Goal: Obtain resource: Download file/media

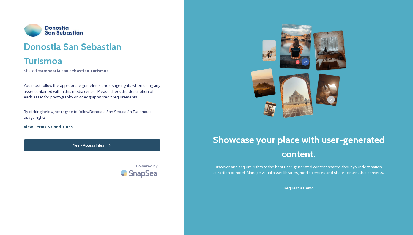
click at [90, 145] on button "Yes - Access Files" at bounding box center [92, 145] width 137 height 12
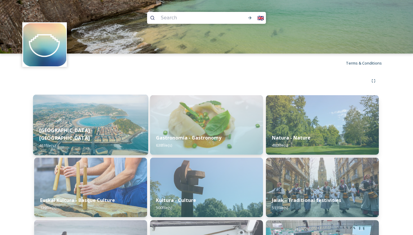
click at [95, 127] on img at bounding box center [90, 125] width 115 height 61
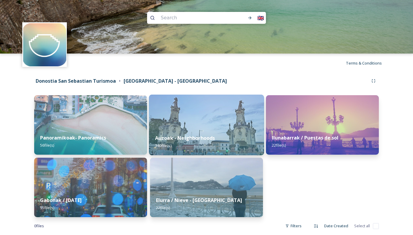
click at [176, 128] on img at bounding box center [206, 125] width 115 height 61
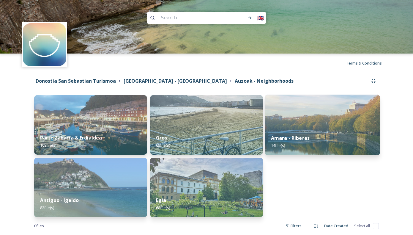
click at [284, 126] on img at bounding box center [322, 125] width 115 height 61
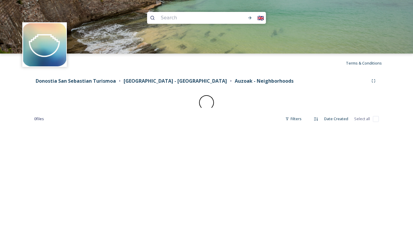
click at [284, 126] on div "Donostia San Sebastian Turismoa [GEOGRAPHIC_DATA] - [GEOGRAPHIC_DATA] - Neighbo…" at bounding box center [206, 102] width 369 height 58
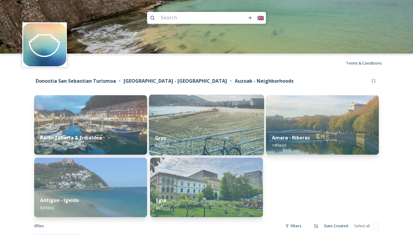
click at [192, 119] on img at bounding box center [206, 125] width 115 height 61
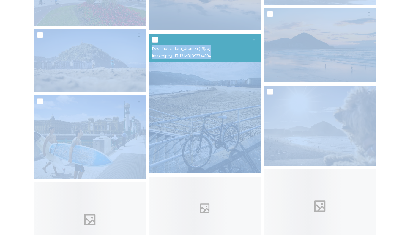
scroll to position [1560, 0]
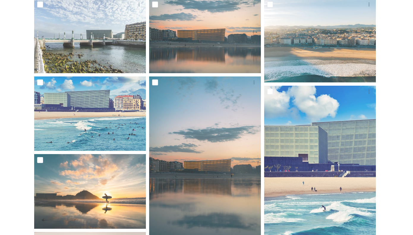
scroll to position [0, 0]
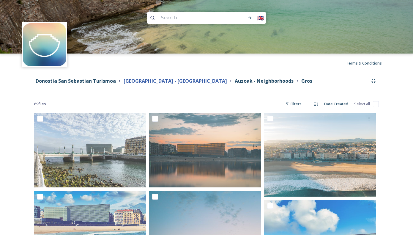
click at [174, 81] on strong "[GEOGRAPHIC_DATA] - [GEOGRAPHIC_DATA]" at bounding box center [176, 81] width 104 height 7
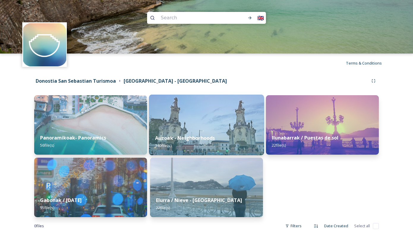
click at [177, 115] on img at bounding box center [206, 125] width 115 height 61
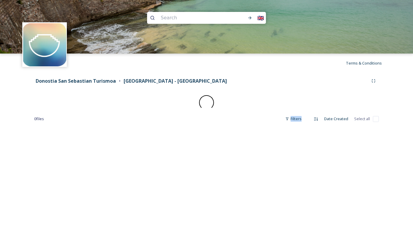
click at [177, 115] on div "0 file s Filters Date Created Select all" at bounding box center [206, 119] width 345 height 12
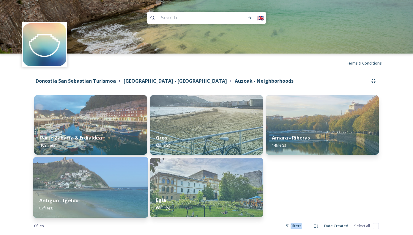
click at [101, 171] on img at bounding box center [90, 187] width 115 height 61
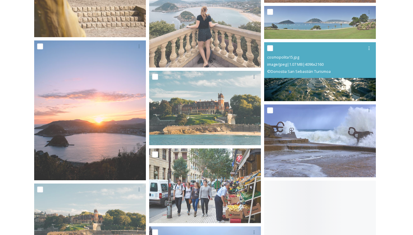
scroll to position [461, 0]
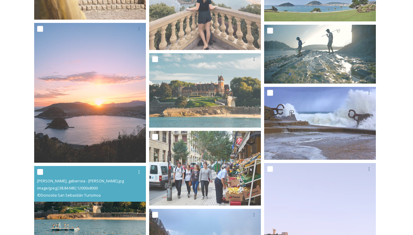
click at [96, 208] on img at bounding box center [90, 203] width 112 height 75
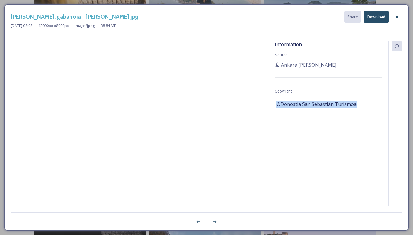
drag, startPoint x: 358, startPoint y: 103, endPoint x: 276, endPoint y: 103, distance: 82.4
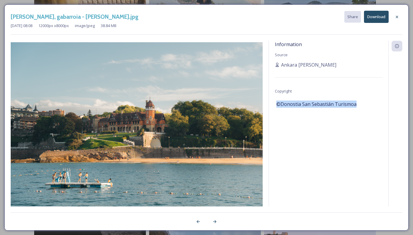
click at [276, 103] on div "Information Source Ankara [PERSON_NAME] Copyright ©Donostia San Sebastián Turis…" at bounding box center [329, 131] width 120 height 181
copy span "©Donostia San Sebastián Turismoa"
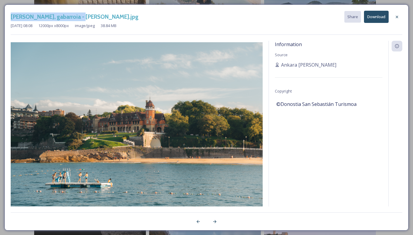
drag, startPoint x: 77, startPoint y: 18, endPoint x: 11, endPoint y: 18, distance: 66.6
click at [11, 18] on h3 "[PERSON_NAME], gabarroia - [PERSON_NAME].jpg" at bounding box center [75, 16] width 128 height 9
copy h3 "[PERSON_NAME], gabarroia"
